Goal: Task Accomplishment & Management: Use online tool/utility

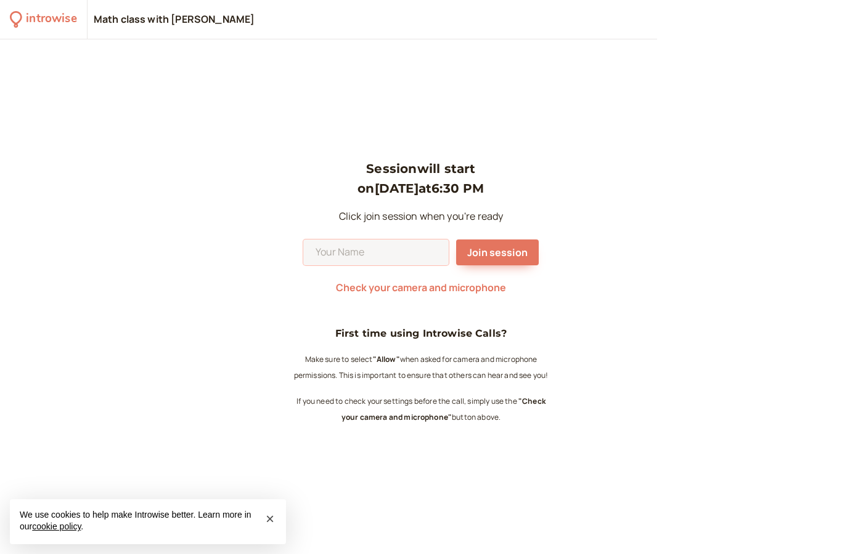
click at [405, 266] on input at bounding box center [375, 253] width 145 height 26
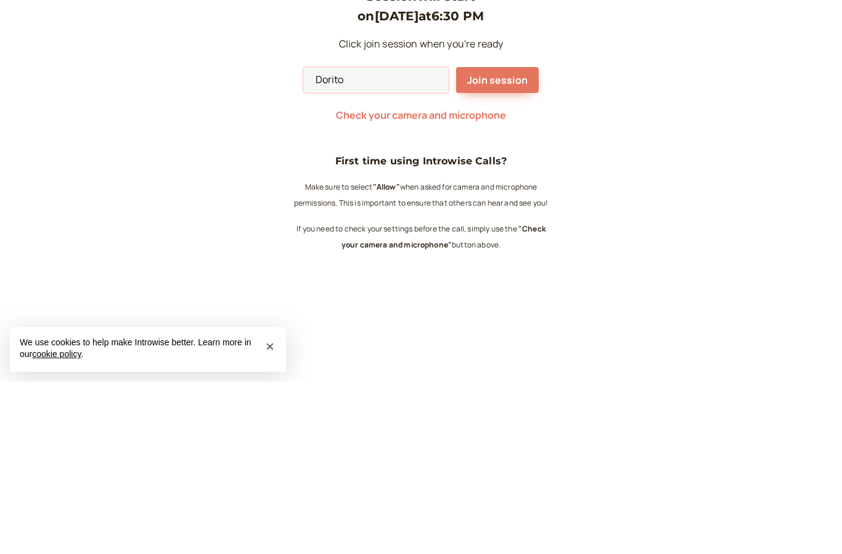
type input "Dorito"
click at [501, 240] on button "Join session" at bounding box center [497, 253] width 83 height 26
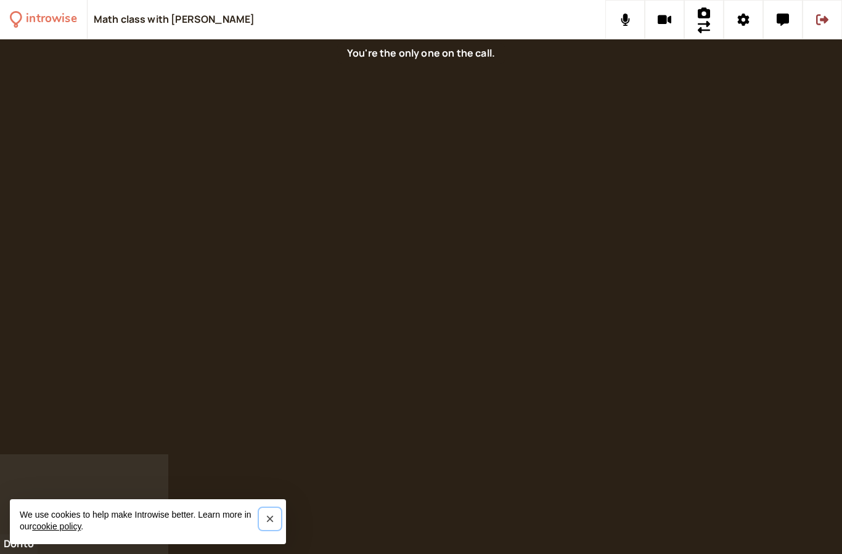
click at [272, 520] on span "×" at bounding box center [270, 519] width 9 height 17
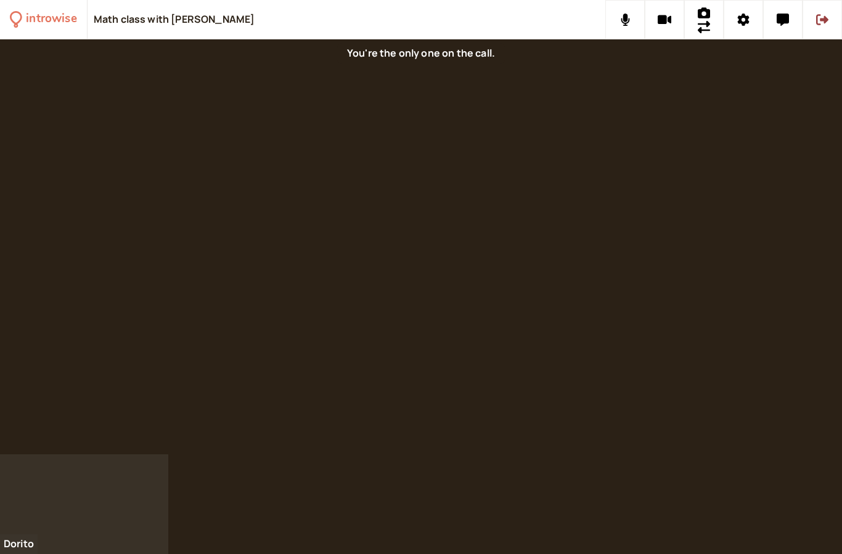
click at [496, 201] on div at bounding box center [421, 246] width 842 height 415
click at [519, 267] on div at bounding box center [421, 246] width 842 height 415
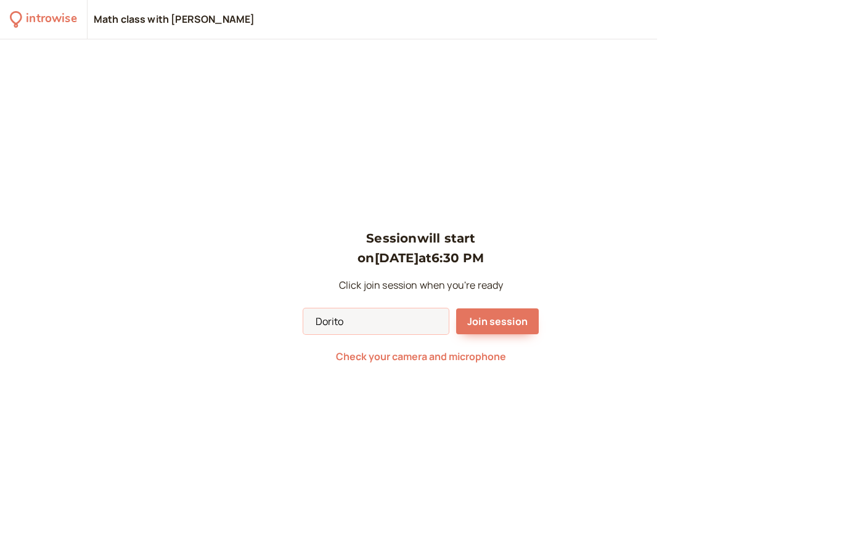
click at [403, 335] on input "Dorito" at bounding box center [375, 322] width 145 height 26
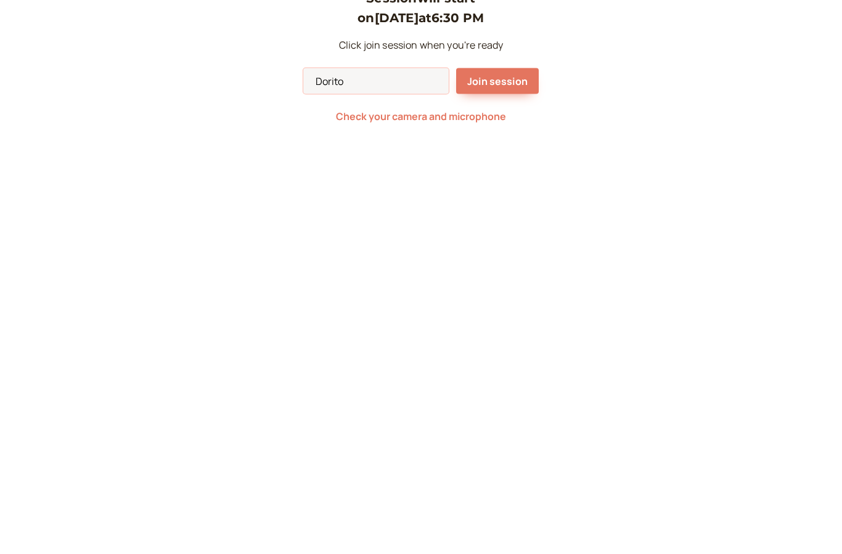
click at [507, 315] on span "Join session" at bounding box center [497, 322] width 60 height 14
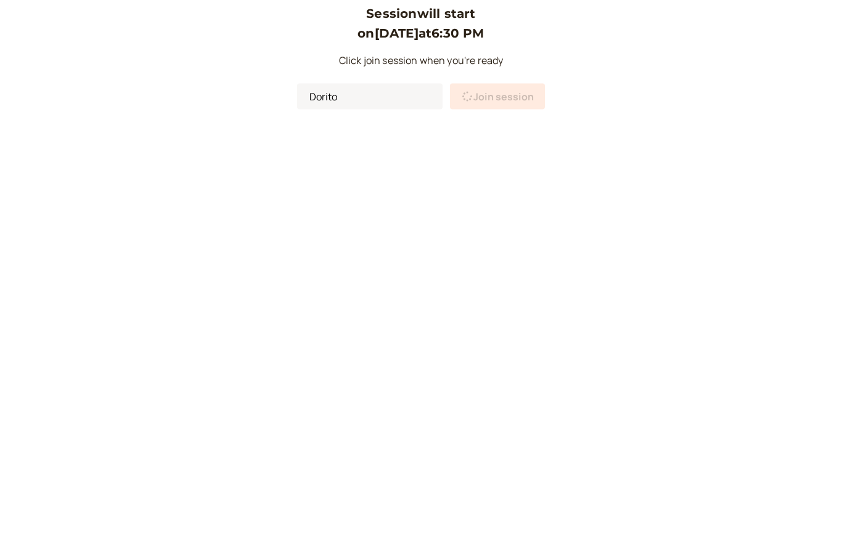
scroll to position [49, 0]
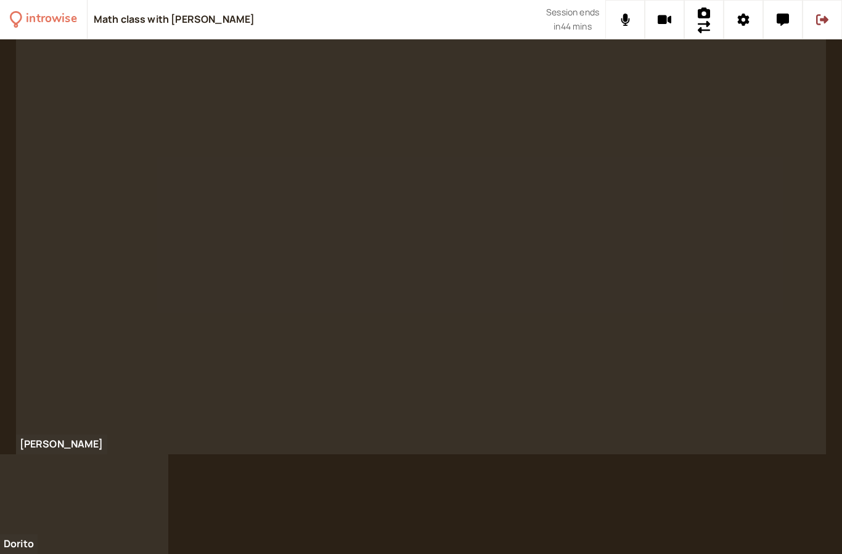
click at [382, 428] on div at bounding box center [421, 246] width 810 height 415
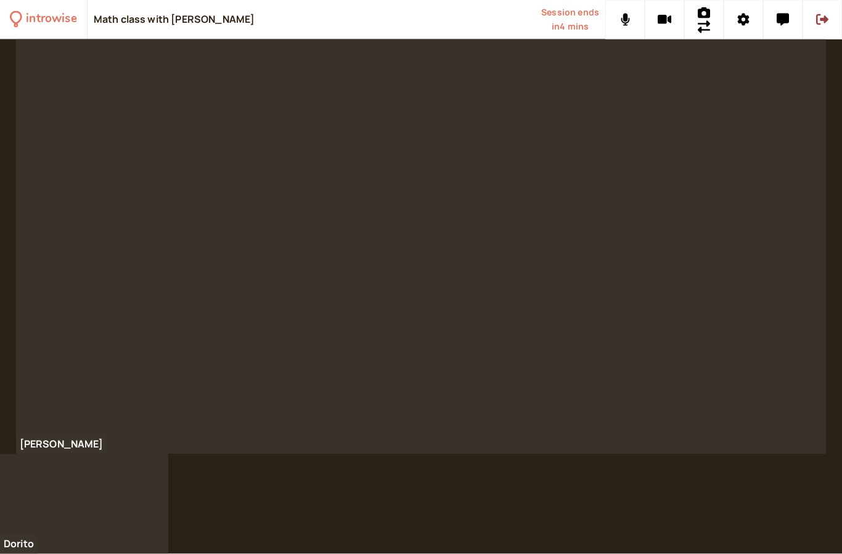
scroll to position [0, 0]
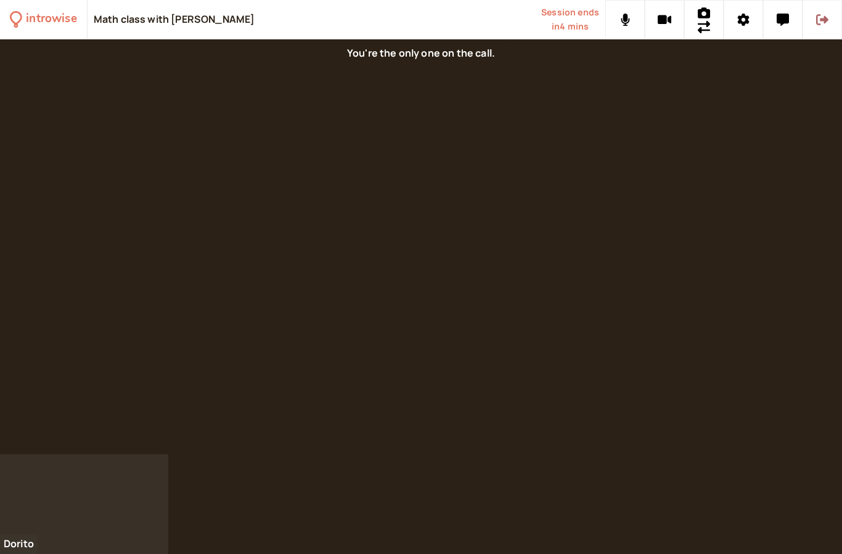
click at [828, 29] on button at bounding box center [821, 19] width 39 height 39
